Goal: Navigation & Orientation: Understand site structure

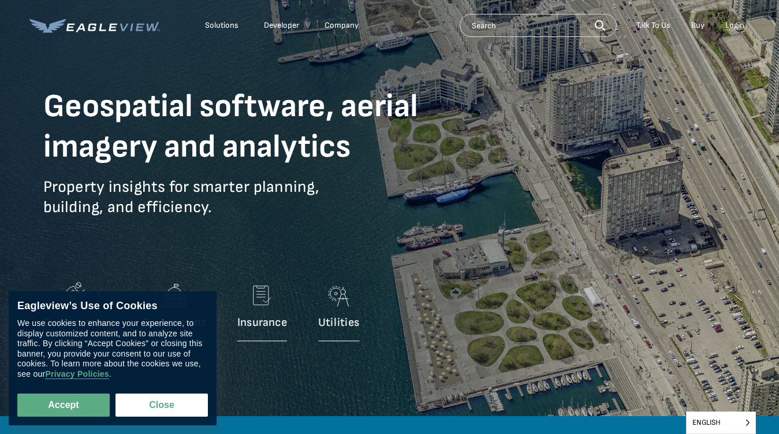
click at [389, 217] on p "Property insights for smarter planning, building, and efficiency." at bounding box center [251, 206] width 416 height 58
click at [222, 25] on div "Solutions" at bounding box center [221, 25] width 33 height 10
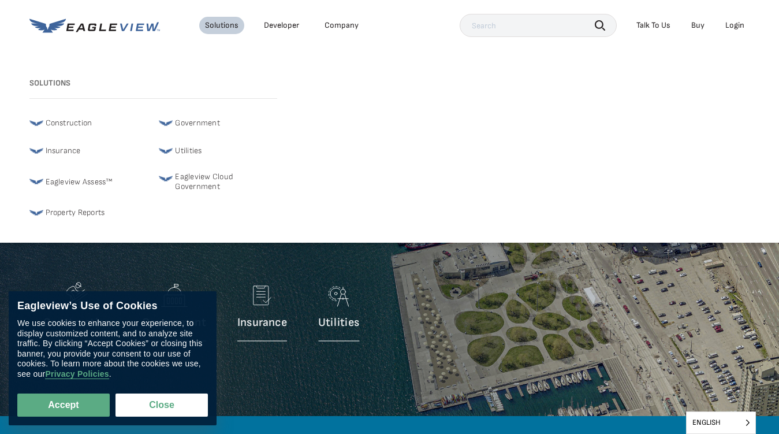
click at [341, 25] on div "Company" at bounding box center [342, 25] width 34 height 10
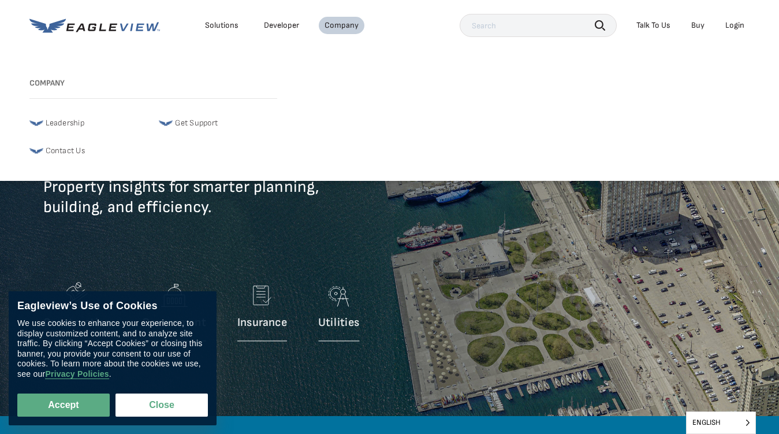
click at [600, 25] on icon "button" at bounding box center [600, 25] width 10 height 10
click at [653, 25] on div "Talk To Us" at bounding box center [653, 25] width 34 height 10
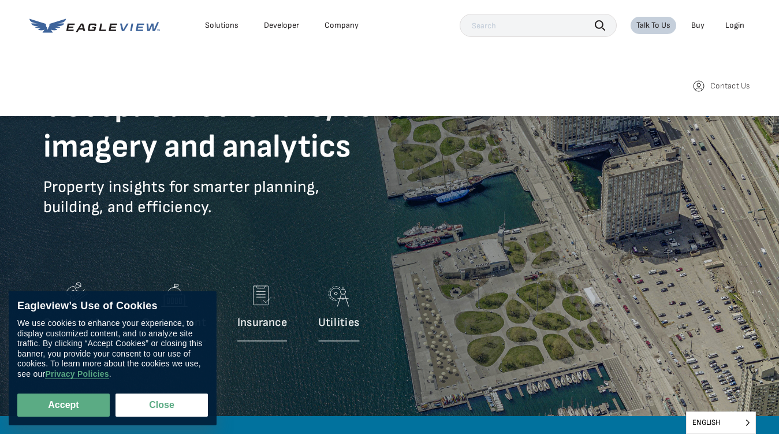
click at [734, 25] on div "Login" at bounding box center [734, 25] width 19 height 10
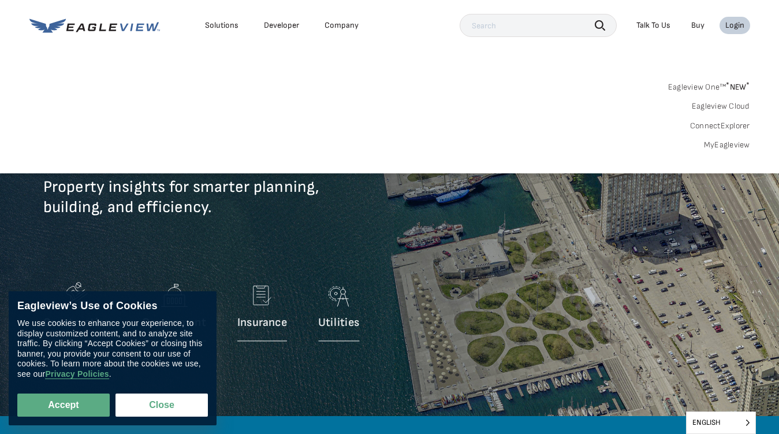
click at [64, 405] on button "Accept" at bounding box center [63, 404] width 92 height 23
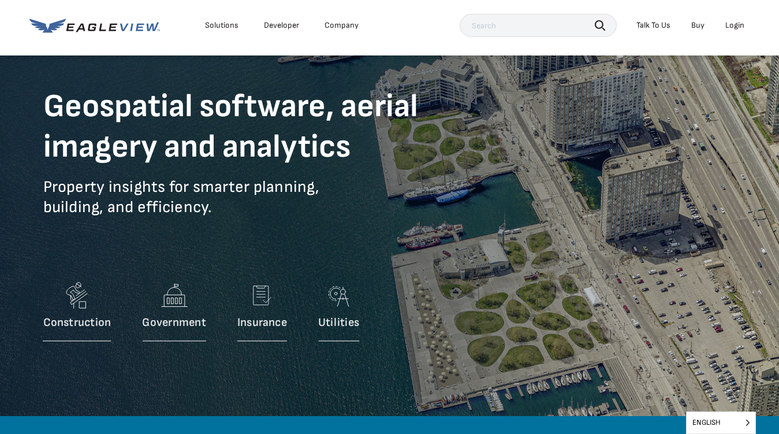
click at [162, 405] on button "Close" at bounding box center [159, 402] width 88 height 22
checkbox input "false"
click at [721, 422] on span "English" at bounding box center [721, 422] width 69 height 21
click at [0, 0] on input "English" at bounding box center [0, 0] width 0 height 0
